Goal: Information Seeking & Learning: Learn about a topic

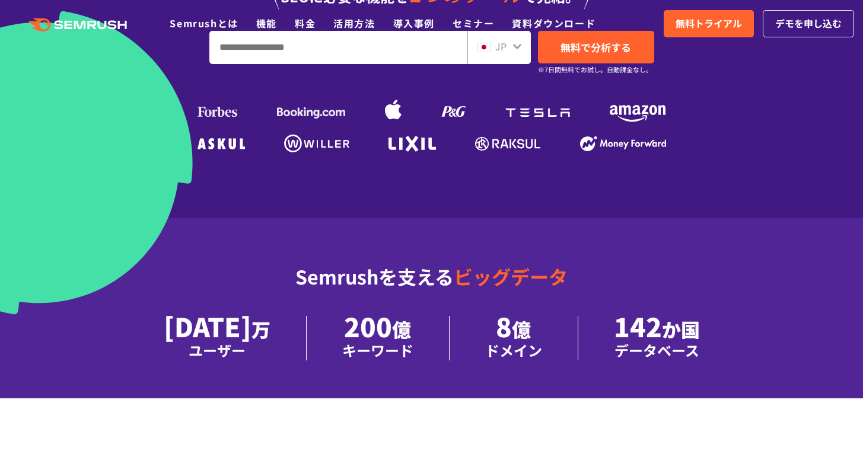
scroll to position [554, 0]
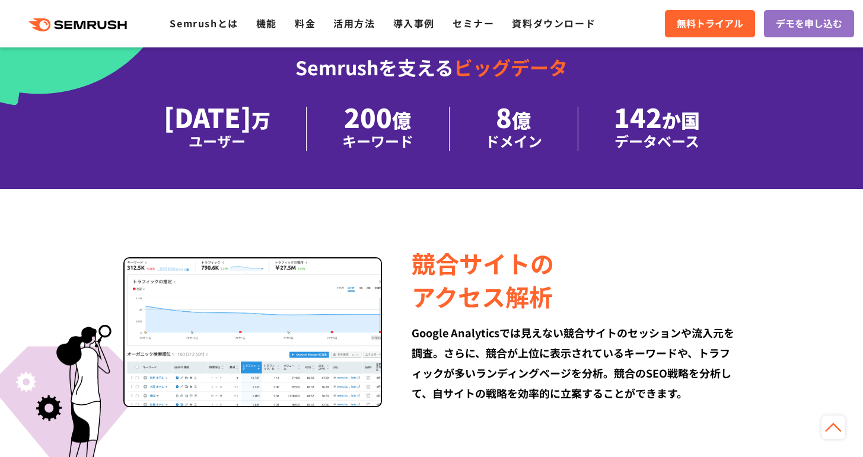
click at [552, 312] on div "競合サイトの アクセス解析" at bounding box center [576, 280] width 328 height 66
click at [511, 298] on div "競合サイトの アクセス解析" at bounding box center [576, 280] width 328 height 66
click at [433, 299] on div "競合サイトの アクセス解析" at bounding box center [576, 280] width 328 height 66
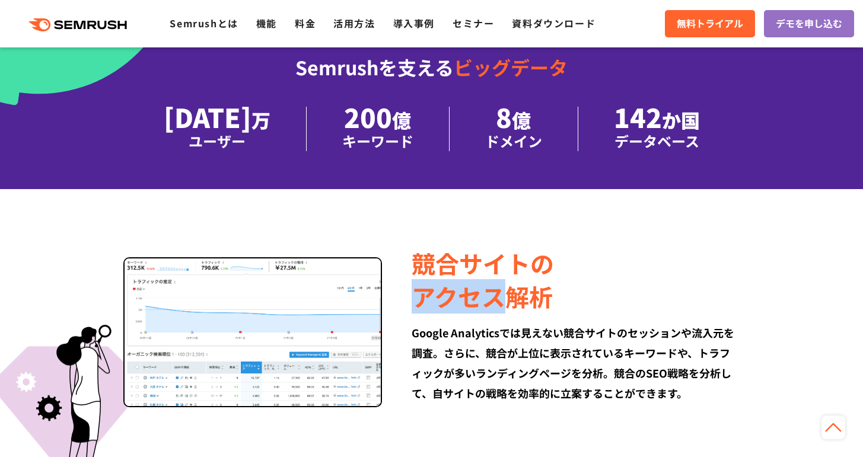
click at [433, 299] on div "競合サイトの アクセス解析" at bounding box center [576, 280] width 328 height 66
click at [476, 335] on div "Google Analyticsでは見えない競合サイトのセッションや流入元を調査。さらに、競合が上位に表示されているキーワードや、トラフィックが多いランディン…" at bounding box center [576, 363] width 328 height 81
click at [598, 344] on div "Google Analyticsでは見えない競合サイトのセッションや流入元を調査。さらに、競合が上位に表示されているキーワードや、トラフィックが多いランディン…" at bounding box center [576, 363] width 328 height 81
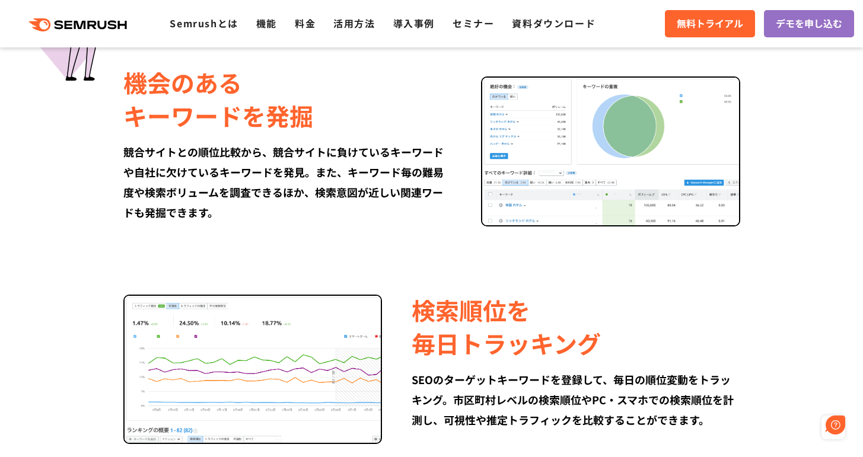
scroll to position [0, 0]
click at [580, 342] on div "検索順位を 毎日トラッキング" at bounding box center [576, 327] width 328 height 66
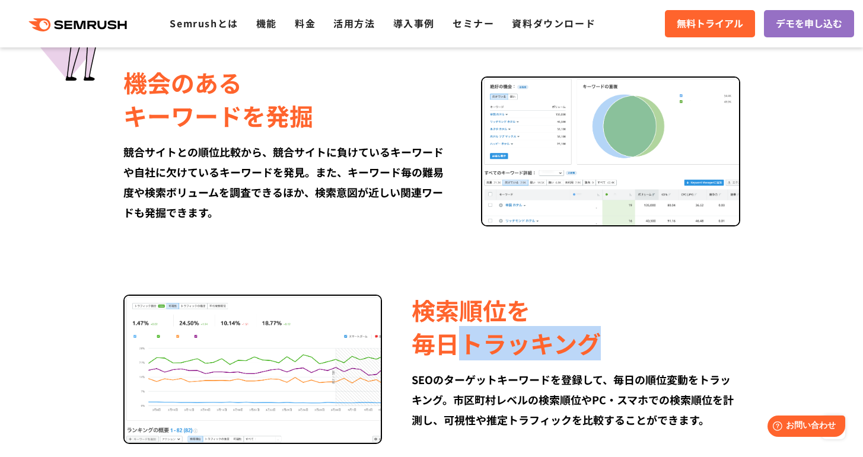
click at [580, 342] on div "検索順位を 毎日トラッキング" at bounding box center [576, 327] width 328 height 66
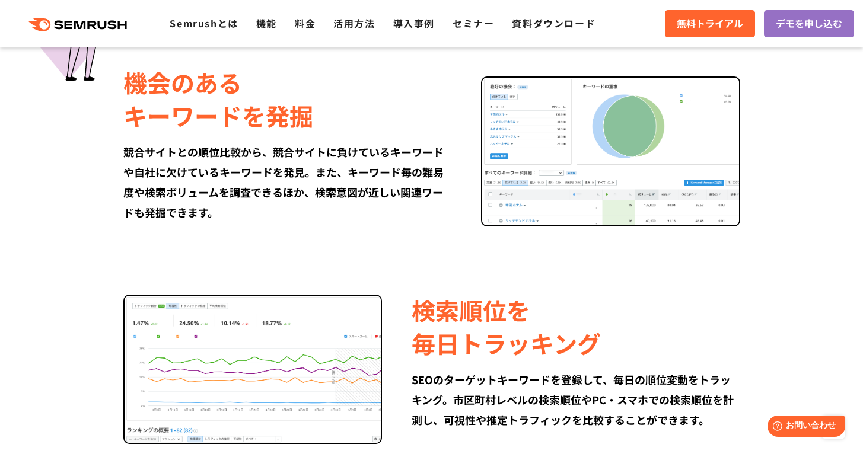
click at [555, 403] on div "SEOのターゲットキーワードを登録して、毎日の順位変動をトラッキング。市区町村レベルの検索順位やPC・スマホでの検索順位を計測し、可視性や推定トラフィックを比…" at bounding box center [576, 399] width 328 height 60
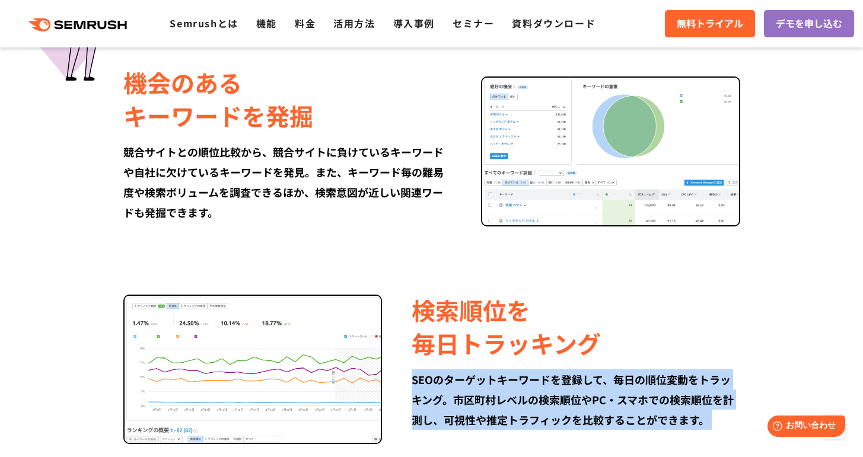
click at [555, 403] on div "SEOのターゲットキーワードを登録して、毎日の順位変動をトラッキング。市区町村レベルの検索順位やPC・スマホでの検索順位を計測し、可視性や推定トラフィックを比…" at bounding box center [576, 399] width 328 height 60
click at [525, 383] on div "SEOのターゲットキーワードを登録して、毎日の順位変動をトラッキング。市区町村レベルの検索順位やPC・スマホでの検索順位を計測し、可視性や推定トラフィックを比…" at bounding box center [576, 399] width 328 height 60
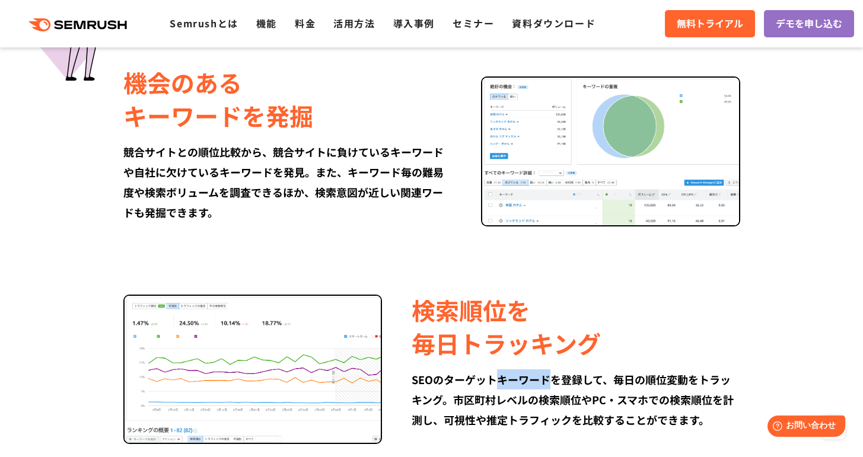
click at [525, 383] on div "SEOのターゲットキーワードを登録して、毎日の順位変動をトラッキング。市区町村レベルの検索順位やPC・スマホでの検索順位を計測し、可視性や推定トラフィックを比…" at bounding box center [576, 399] width 328 height 60
click at [469, 381] on div "SEOのターゲットキーワードを登録して、毎日の順位変動をトラッキング。市区町村レベルの検索順位やPC・スマホでの検索順位を計測し、可視性や推定トラフィックを比…" at bounding box center [576, 399] width 328 height 60
click at [567, 382] on div "SEOのターゲットキーワードを登録して、毎日の順位変動をトラッキング。市区町村レベルの検索順位やPC・スマホでの検索順位を計測し、可視性や推定トラフィックを比…" at bounding box center [576, 399] width 328 height 60
